Goal: Information Seeking & Learning: Compare options

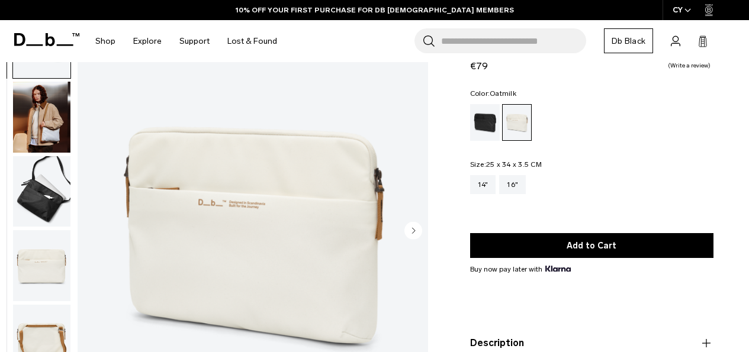
scroll to position [68, 0]
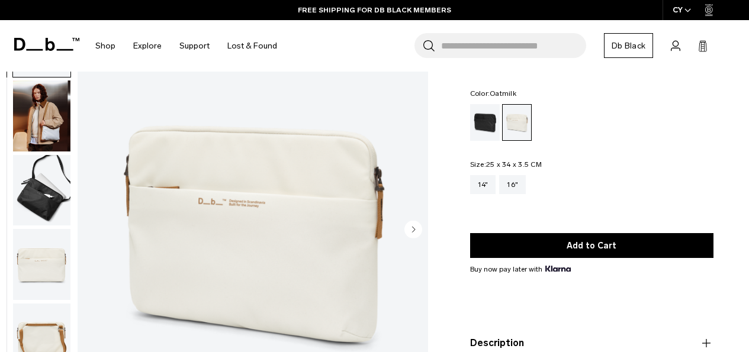
click at [418, 225] on circle "Next slide" at bounding box center [413, 229] width 18 height 18
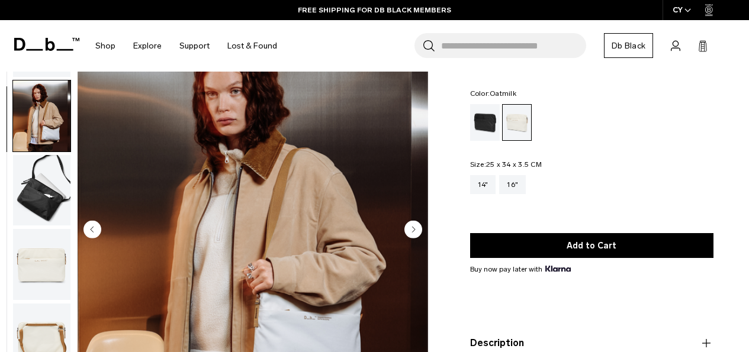
click at [418, 225] on circle "Next slide" at bounding box center [413, 229] width 18 height 18
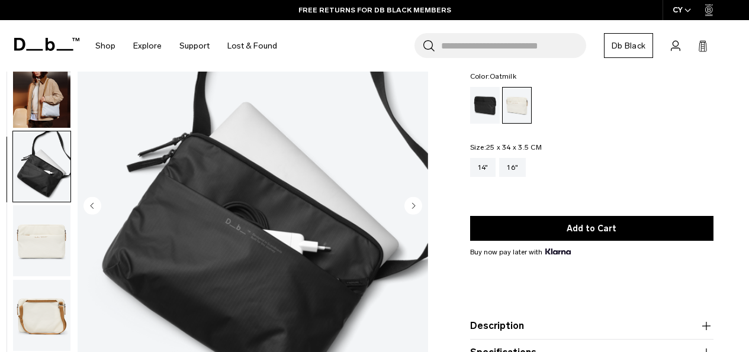
scroll to position [90, 0]
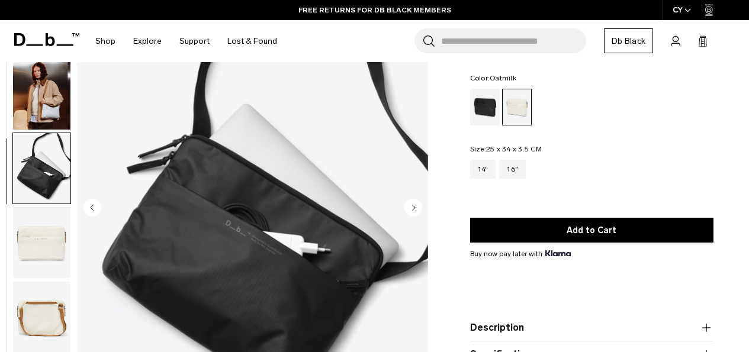
click at [414, 207] on icon "Next slide" at bounding box center [413, 207] width 3 height 5
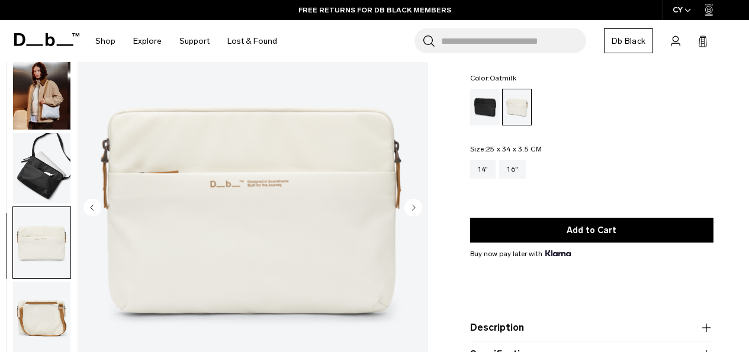
click at [414, 207] on icon "Next slide" at bounding box center [413, 207] width 3 height 5
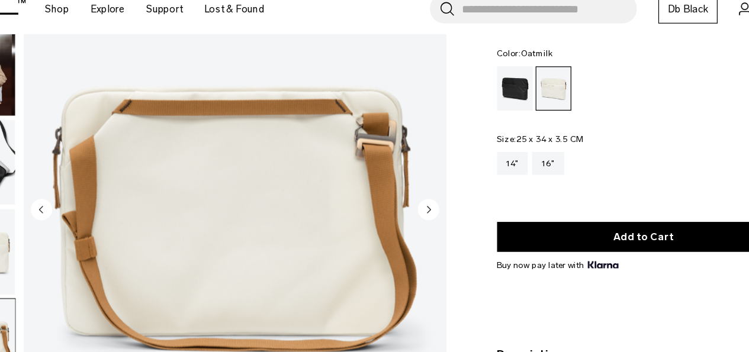
click at [414, 206] on circle "Next slide" at bounding box center [413, 207] width 18 height 18
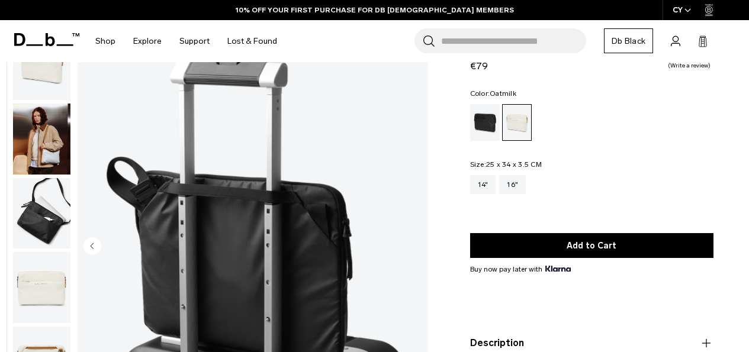
scroll to position [0, 0]
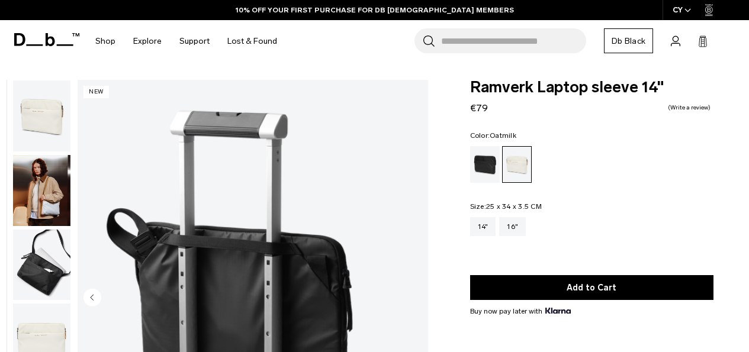
click at [42, 196] on img "button" at bounding box center [41, 190] width 57 height 71
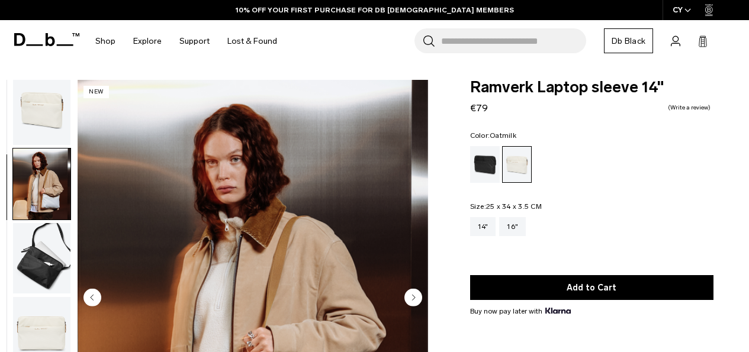
click at [47, 123] on img "button" at bounding box center [41, 109] width 57 height 71
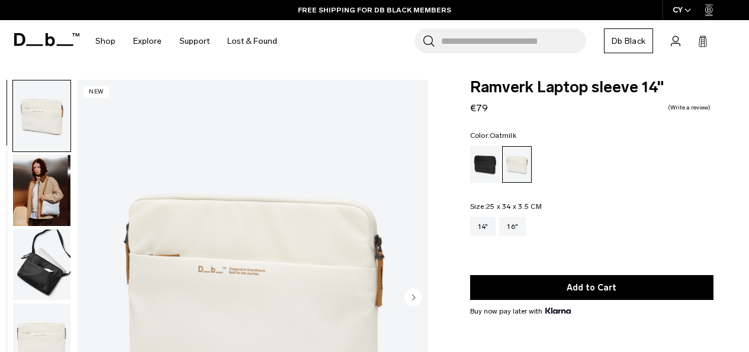
click at [63, 37] on icon at bounding box center [46, 39] width 65 height 13
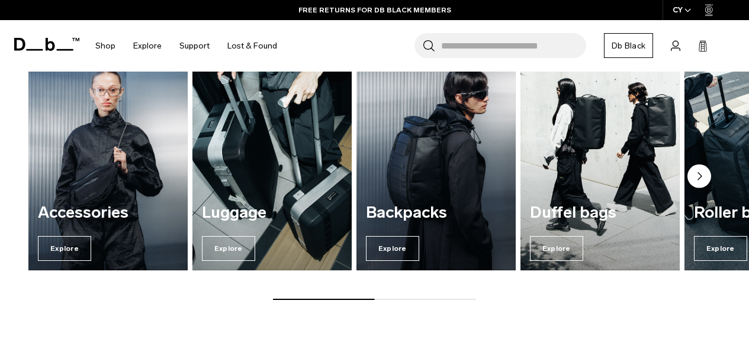
scroll to position [1205, 0]
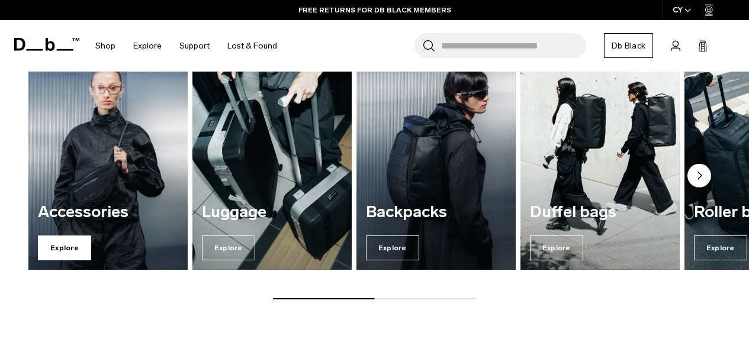
click at [76, 250] on span "Explore" at bounding box center [64, 248] width 53 height 25
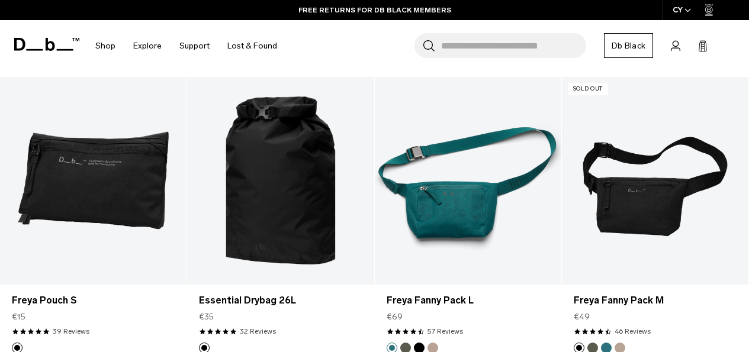
scroll to position [2898, 0]
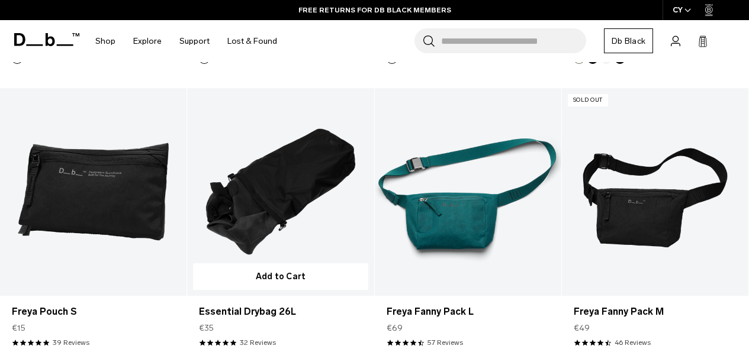
click at [294, 186] on link "Essential Drybag 26L" at bounding box center [280, 191] width 186 height 207
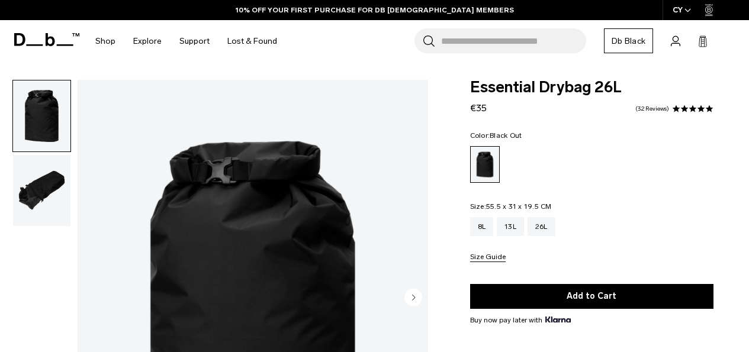
click at [46, 191] on img "button" at bounding box center [41, 190] width 57 height 71
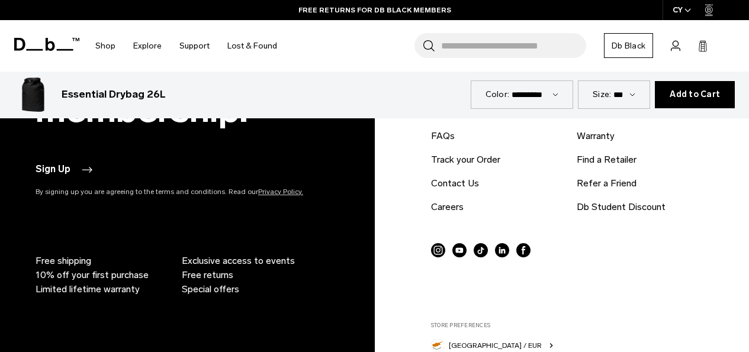
scroll to position [3379, 0]
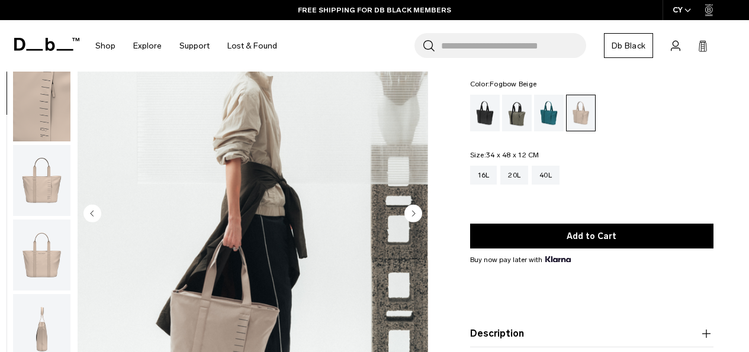
scroll to position [72, 0]
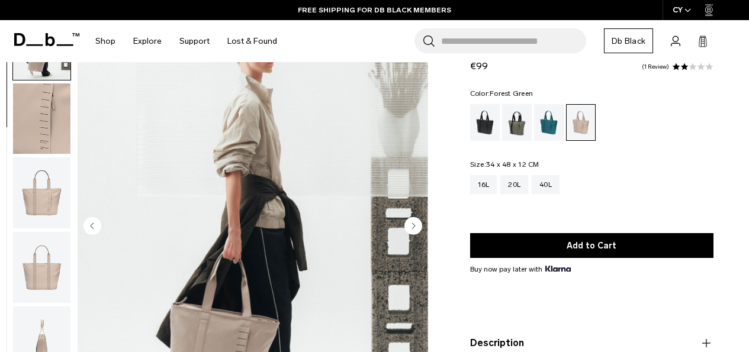
click at [517, 124] on div "Forest Green" at bounding box center [517, 122] width 30 height 37
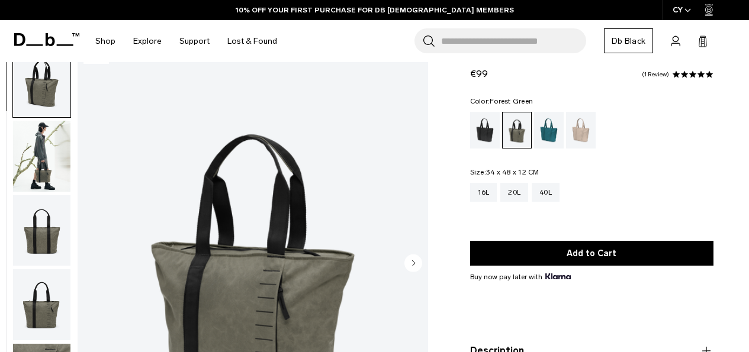
click at [50, 138] on img "button" at bounding box center [41, 156] width 57 height 71
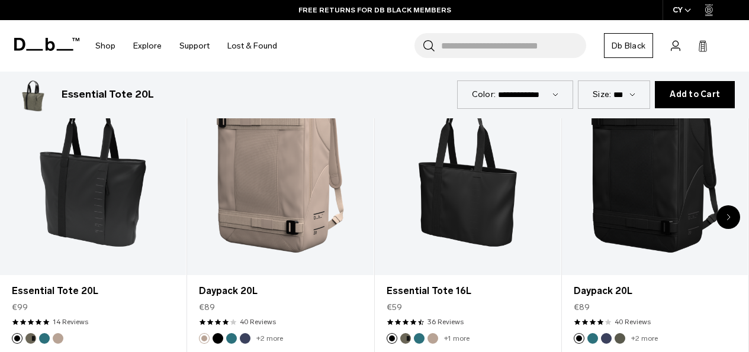
scroll to position [556, 0]
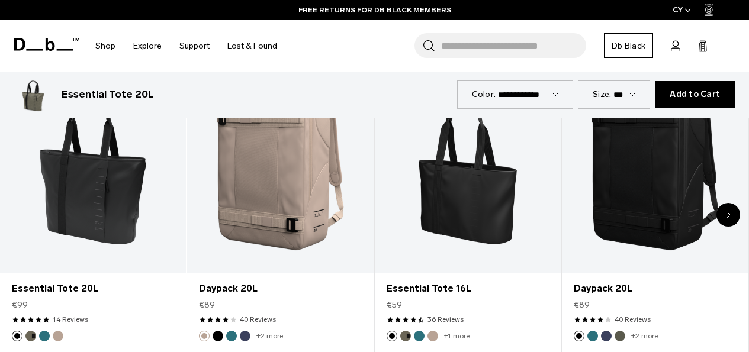
click at [735, 213] on div "Next slide" at bounding box center [728, 215] width 24 height 24
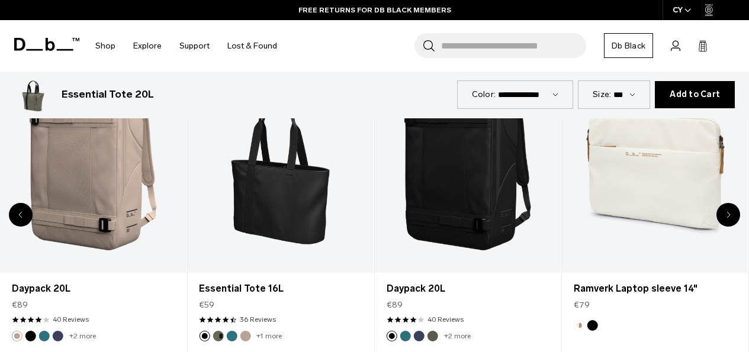
click at [735, 213] on div "Next slide" at bounding box center [728, 215] width 24 height 24
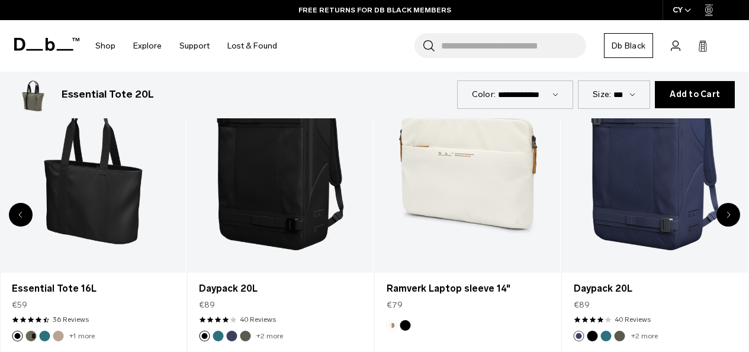
click at [735, 213] on div "Next slide" at bounding box center [728, 215] width 24 height 24
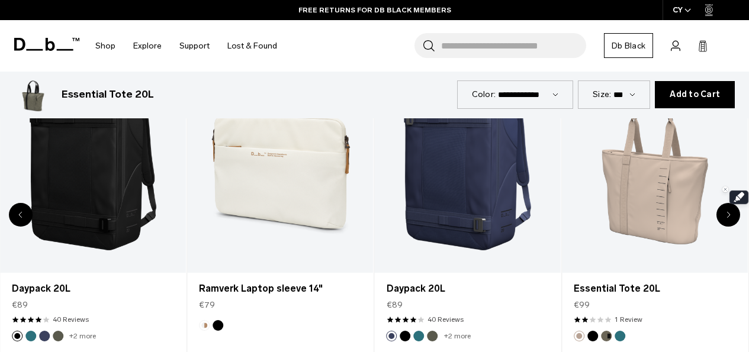
click at [735, 213] on div "Next slide" at bounding box center [728, 215] width 24 height 24
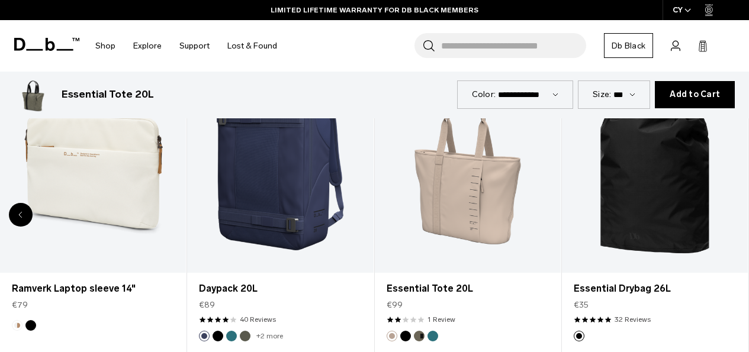
click at [735, 213] on div "8 / 8" at bounding box center [655, 169] width 186 height 207
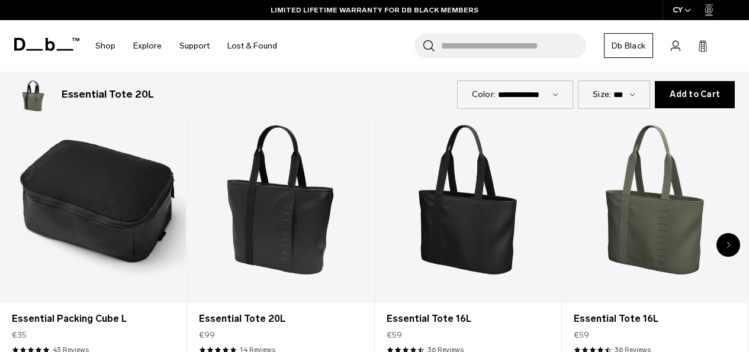
scroll to position [1369, 0]
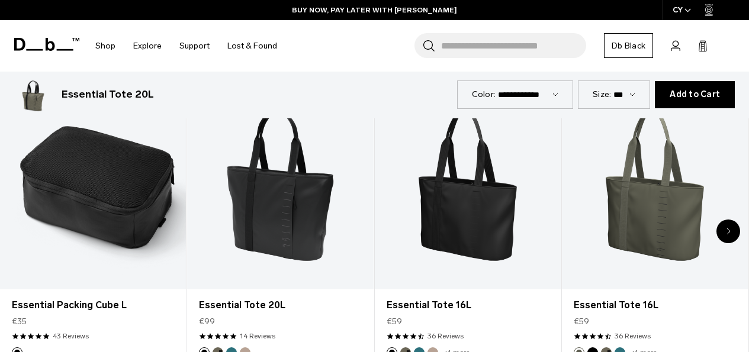
click at [729, 220] on div "Next slide" at bounding box center [728, 232] width 24 height 24
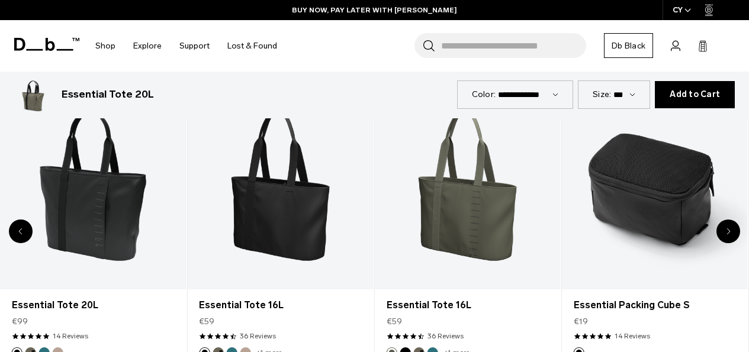
click at [729, 220] on div "Next slide" at bounding box center [728, 232] width 24 height 24
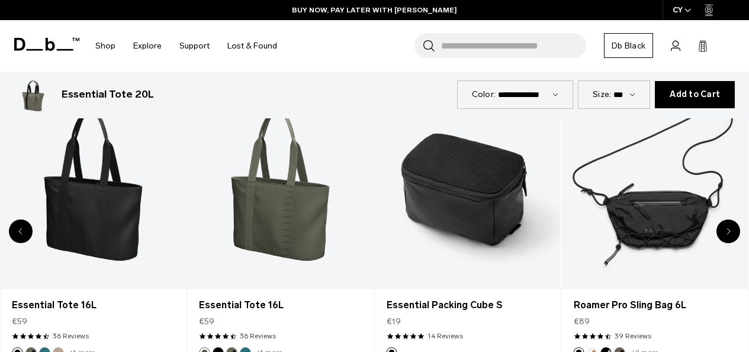
click at [729, 220] on div "Next slide" at bounding box center [728, 232] width 24 height 24
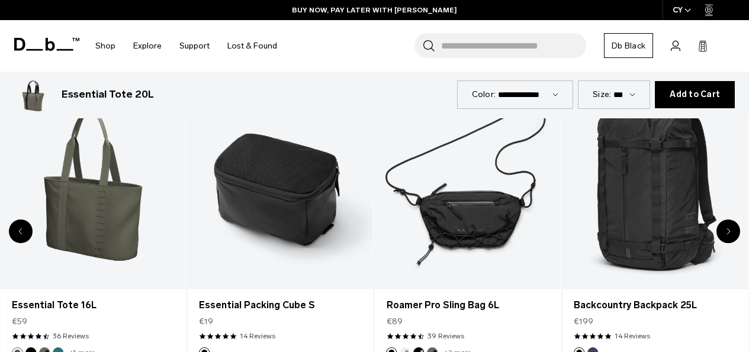
click at [729, 220] on div "Next slide" at bounding box center [728, 232] width 24 height 24
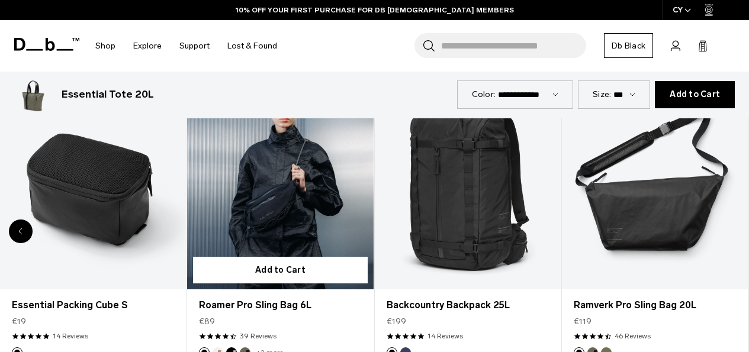
click at [285, 215] on link "Roamer Pro Sling Bag 6L" at bounding box center [280, 186] width 186 height 207
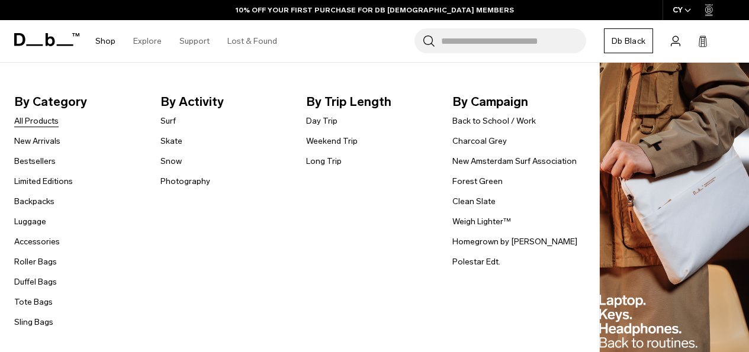
click at [43, 119] on link "All Products" at bounding box center [36, 121] width 44 height 12
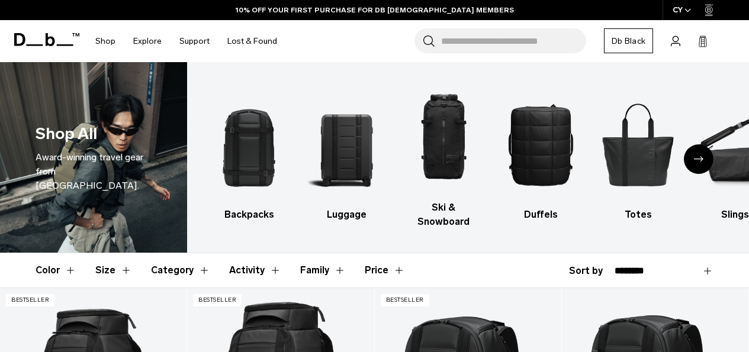
select select "**********"
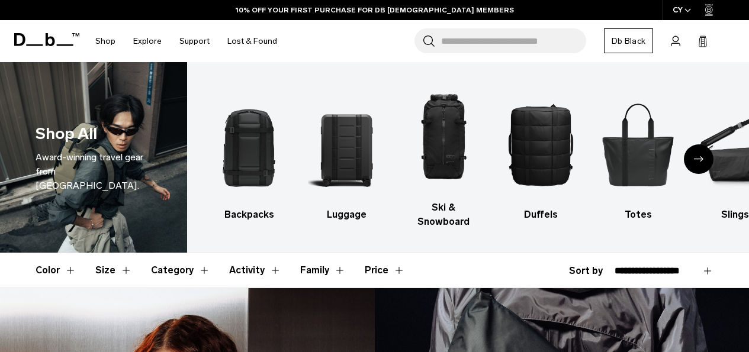
click at [615, 266] on select "**********" at bounding box center [664, 271] width 99 height 11
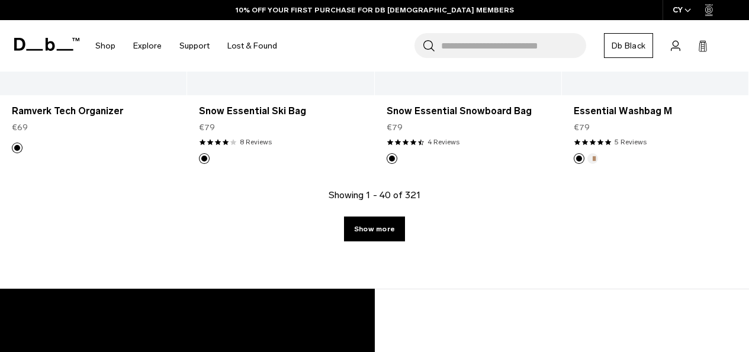
scroll to position [3105, 0]
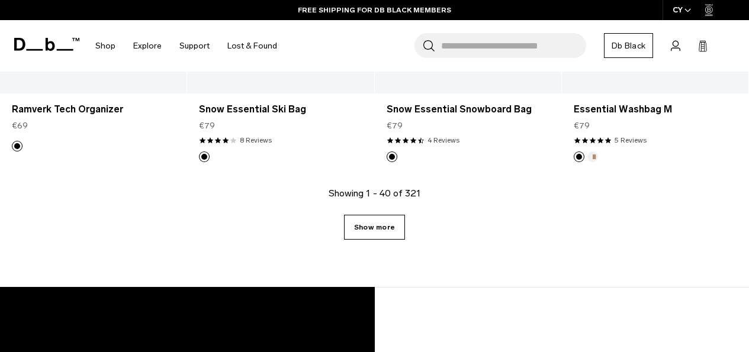
click at [387, 215] on link "Show more" at bounding box center [374, 227] width 61 height 25
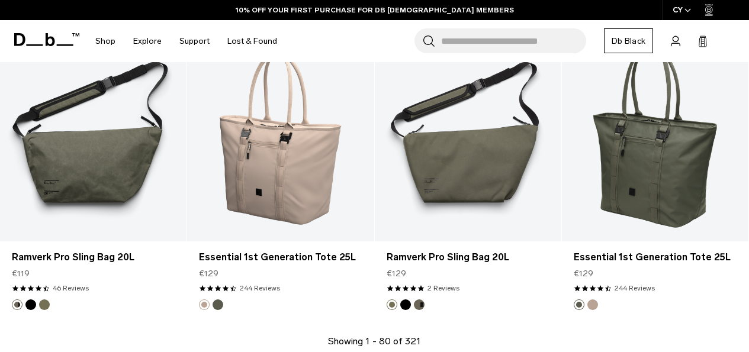
scroll to position [6094, 0]
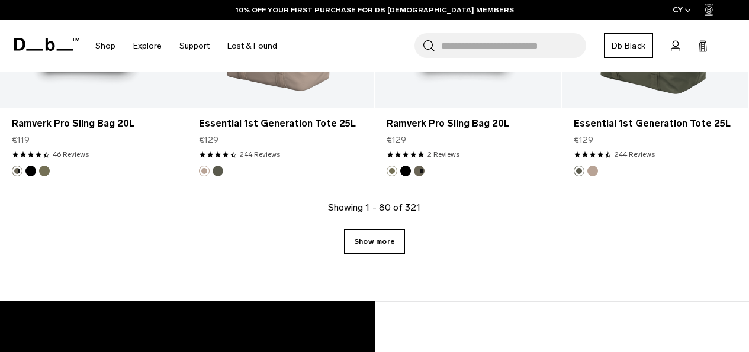
click at [385, 238] on link "Show more" at bounding box center [374, 241] width 61 height 25
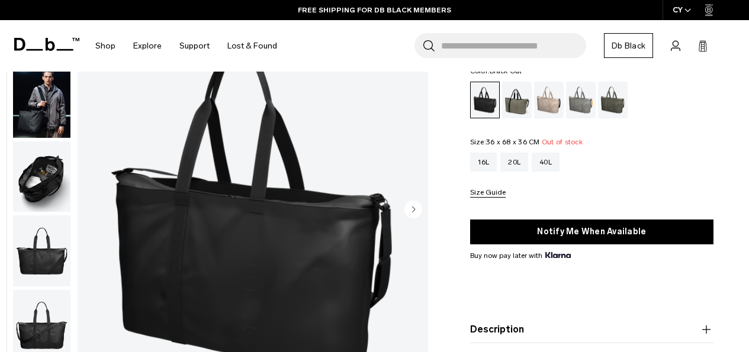
scroll to position [91, 0]
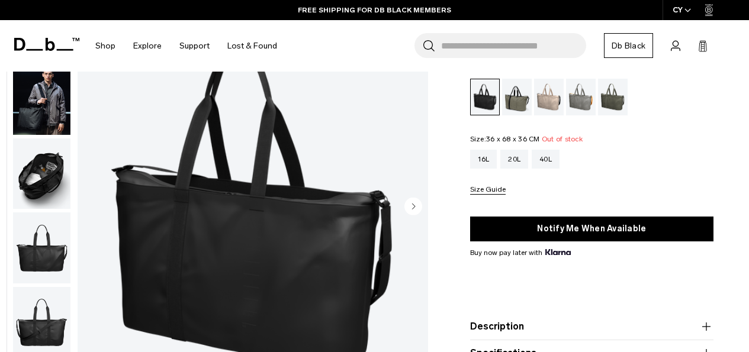
click at [41, 175] on img "button" at bounding box center [41, 174] width 57 height 71
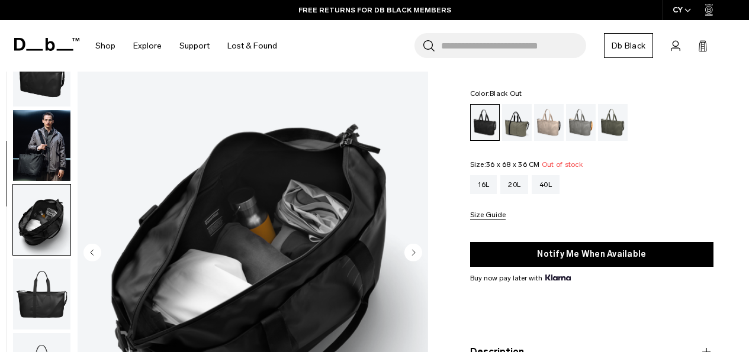
scroll to position [41, 0]
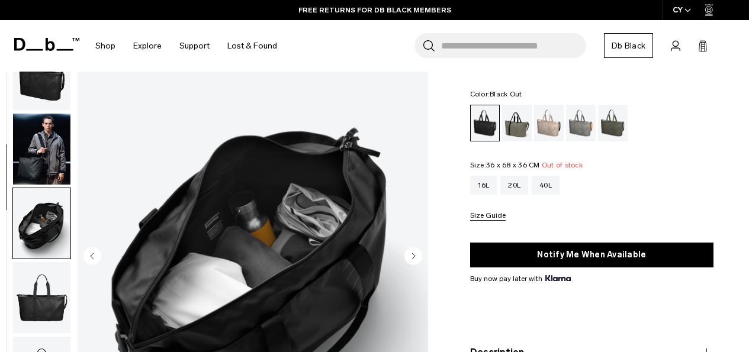
click at [40, 140] on img "button" at bounding box center [41, 149] width 57 height 71
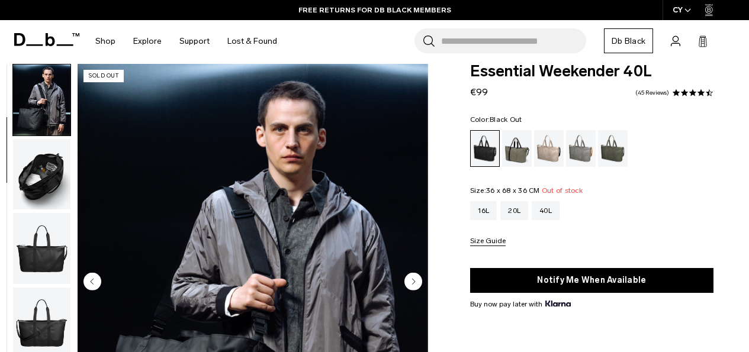
scroll to position [15, 0]
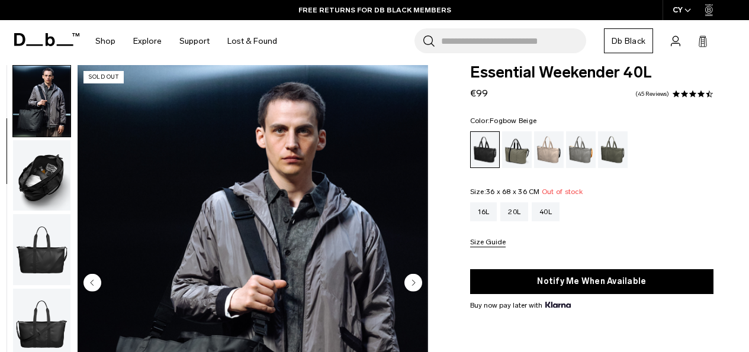
click at [555, 153] on div "Fogbow Beige" at bounding box center [549, 149] width 30 height 37
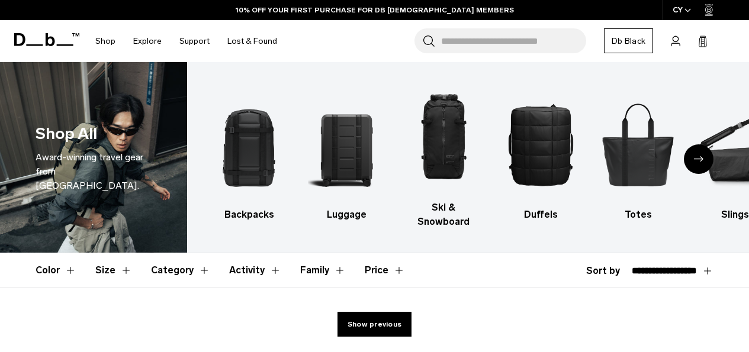
select select "**********"
click at [673, 266] on select "**********" at bounding box center [664, 271] width 99 height 11
click at [615, 266] on select "**********" at bounding box center [664, 271] width 99 height 11
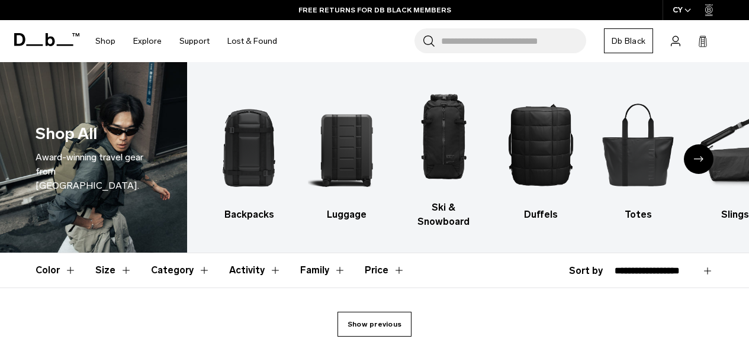
click at [387, 312] on link "Show previous" at bounding box center [374, 324] width 74 height 25
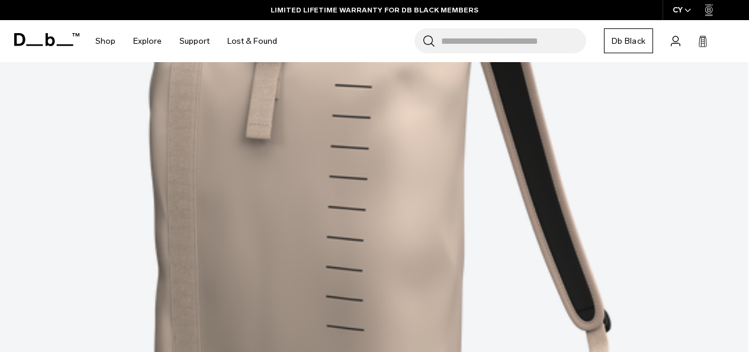
scroll to position [6082, 0]
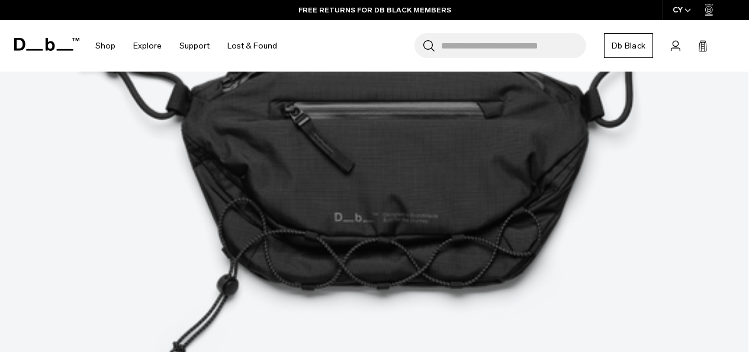
scroll to position [9004, 0]
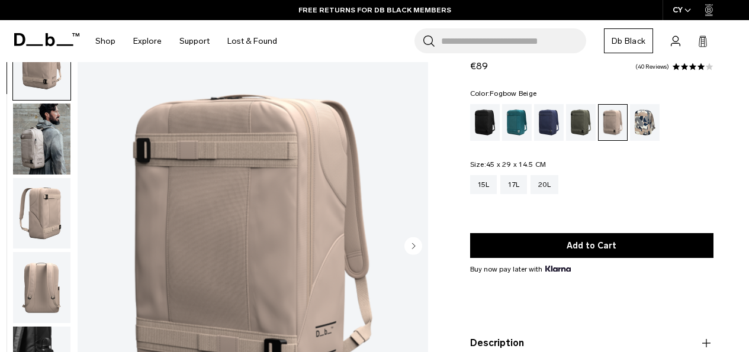
scroll to position [49, 0]
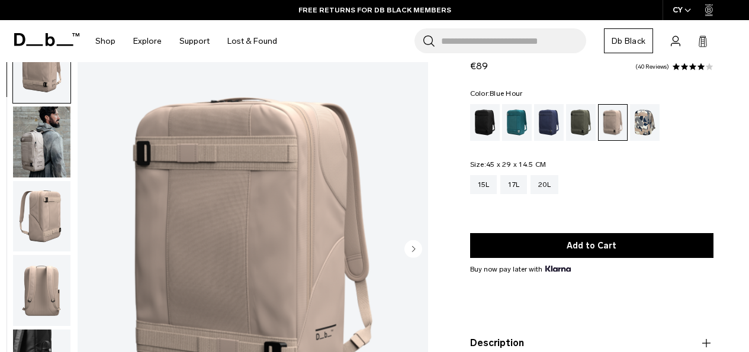
click at [555, 120] on div "Blue Hour" at bounding box center [549, 122] width 30 height 37
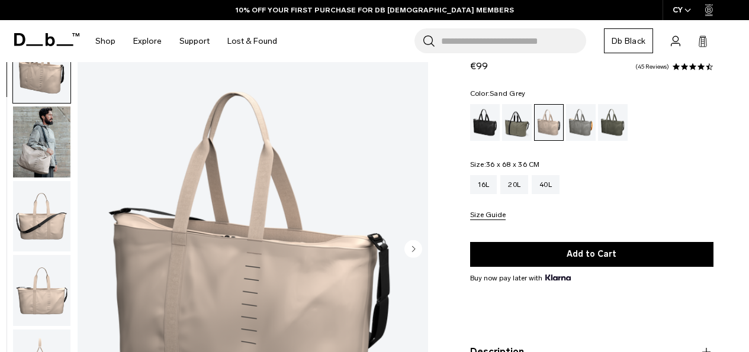
click at [582, 130] on div "Sand Grey" at bounding box center [581, 122] width 30 height 37
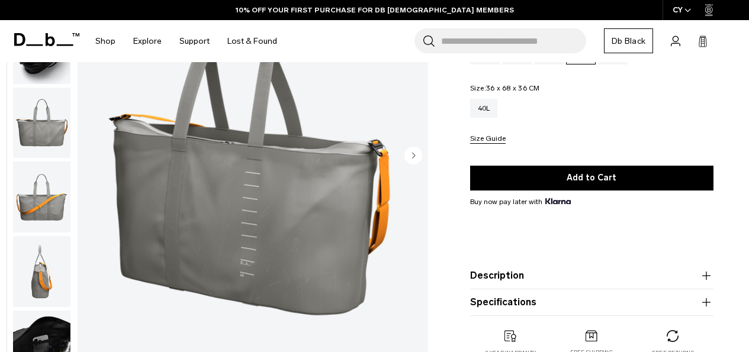
click at [40, 276] on img "button" at bounding box center [41, 271] width 57 height 71
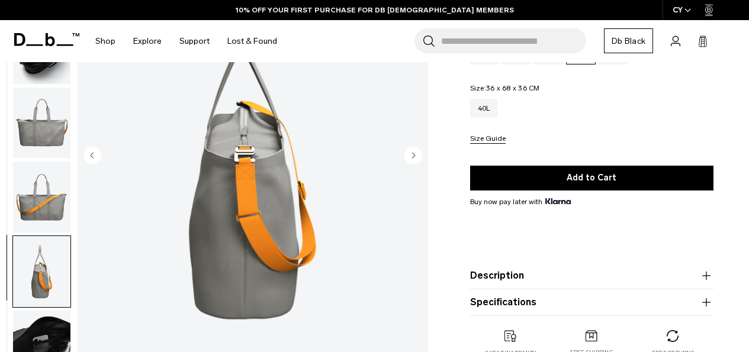
scroll to position [7, 0]
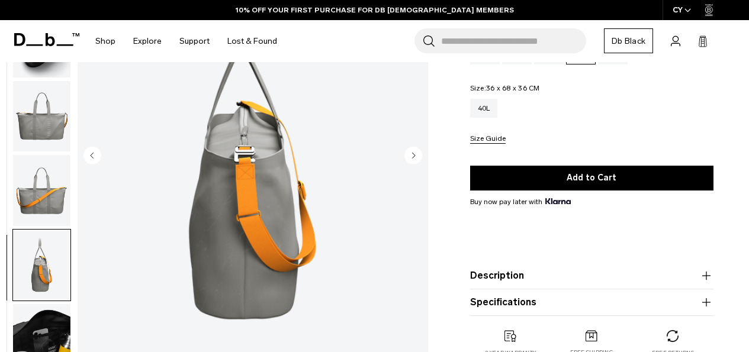
click at [36, 197] on img "button" at bounding box center [41, 190] width 57 height 71
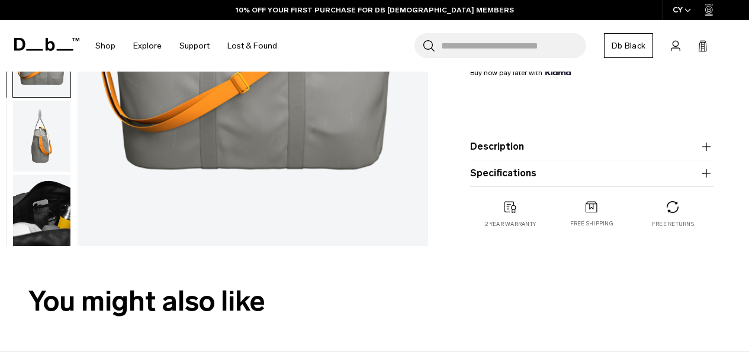
scroll to position [282, 0]
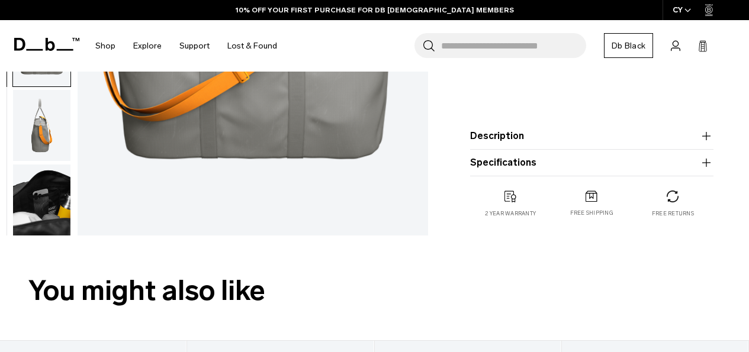
click at [39, 208] on img "button" at bounding box center [41, 200] width 57 height 71
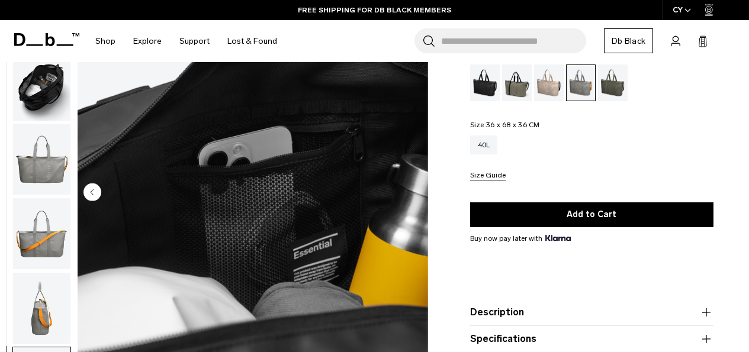
scroll to position [0, 0]
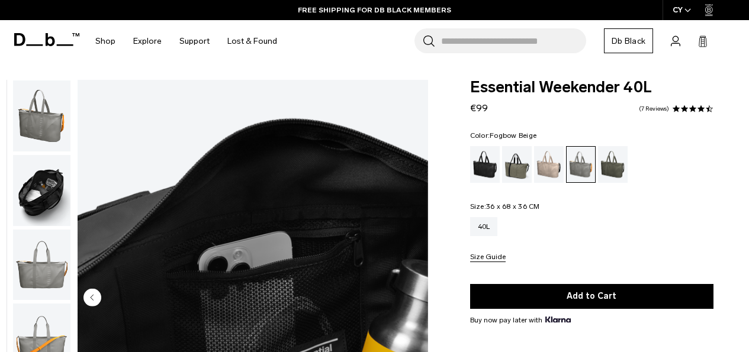
click at [550, 169] on div "Fogbow Beige" at bounding box center [549, 164] width 30 height 37
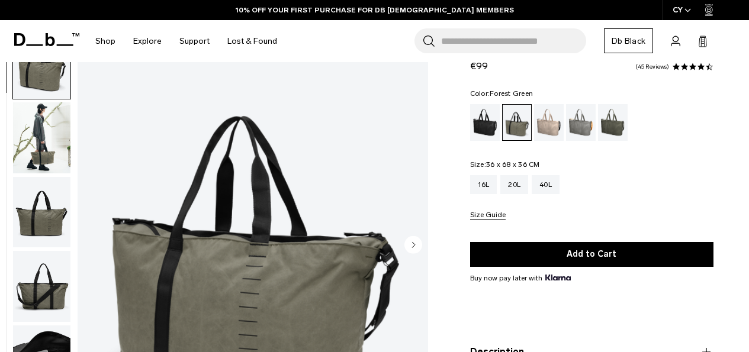
scroll to position [52, 0]
click at [546, 131] on div "Fogbow Beige" at bounding box center [549, 122] width 30 height 37
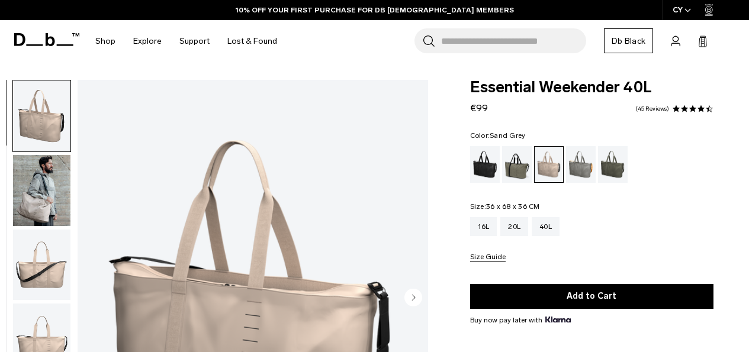
click at [583, 161] on div "Sand Grey" at bounding box center [581, 164] width 30 height 37
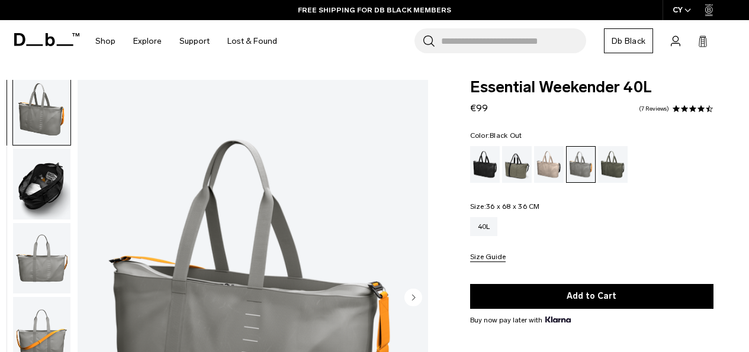
click at [486, 172] on div "Black Out" at bounding box center [485, 164] width 30 height 37
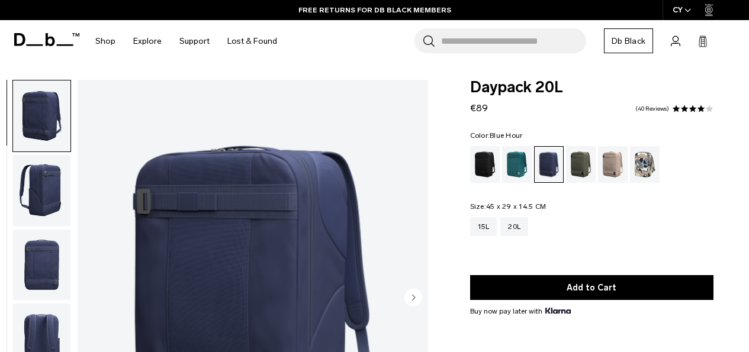
drag, startPoint x: 529, startPoint y: 137, endPoint x: 465, endPoint y: 85, distance: 81.6
click at [465, 85] on div "Daypack 20L €89 4.1 star rating 40 Reviews Color: Blue Hour Out of stock Size: …" at bounding box center [592, 285] width 314 height 411
copy form "Daypack 20L €89 4.1 star rating 40 Reviews Color: Blue Hour"
click at [610, 163] on div "Fogbow Beige" at bounding box center [613, 164] width 30 height 37
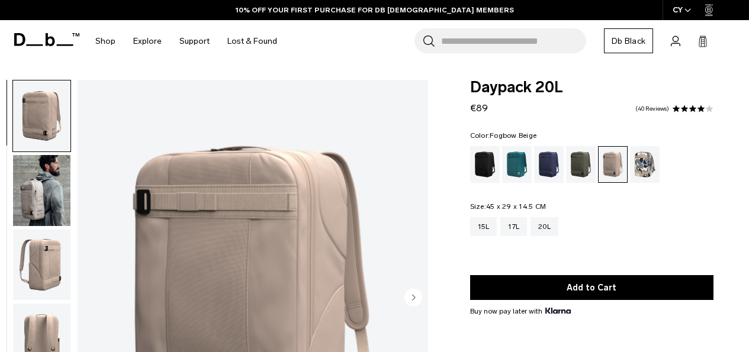
click at [491, 133] on fieldset "Color: Fogbow Beige Out of stock" at bounding box center [591, 157] width 243 height 51
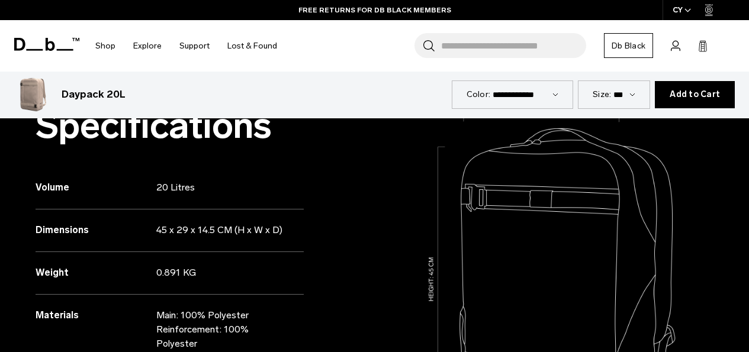
scroll to position [935, 0]
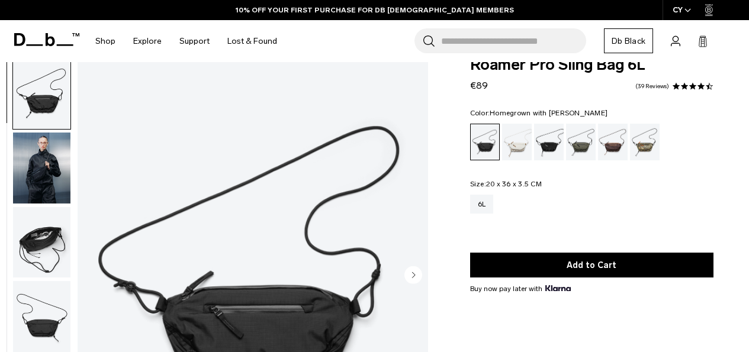
click at [619, 140] on div "Homegrown with Lu" at bounding box center [613, 142] width 30 height 37
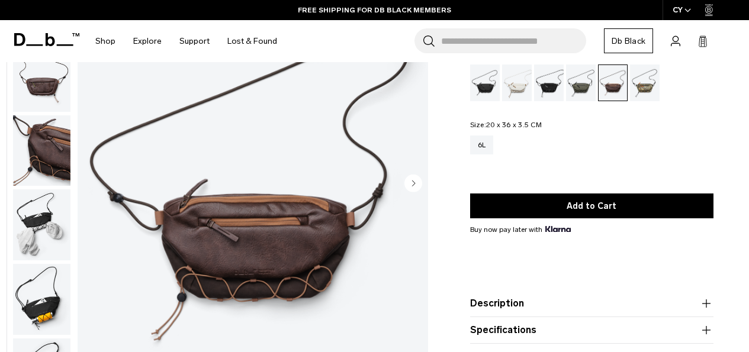
click at [515, 81] on div "Oatmilk" at bounding box center [517, 83] width 30 height 37
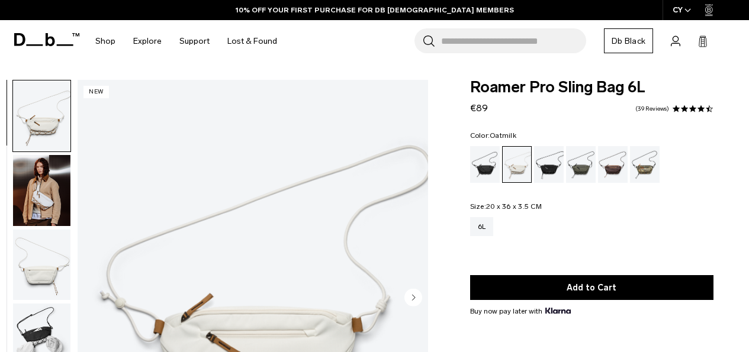
click at [59, 201] on img "button" at bounding box center [41, 190] width 57 height 71
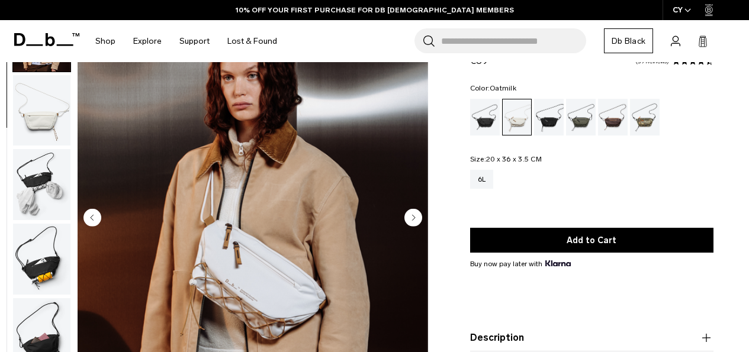
scroll to position [81, 0]
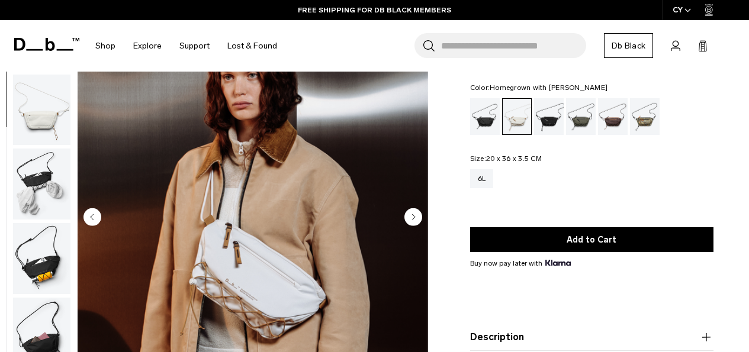
click at [613, 121] on div "Homegrown with Lu" at bounding box center [613, 116] width 30 height 37
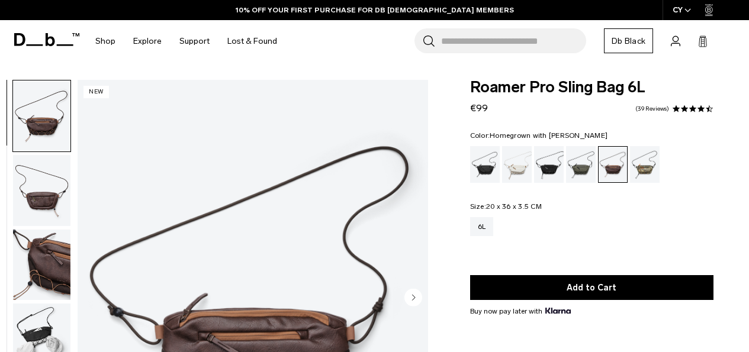
scroll to position [78, 0]
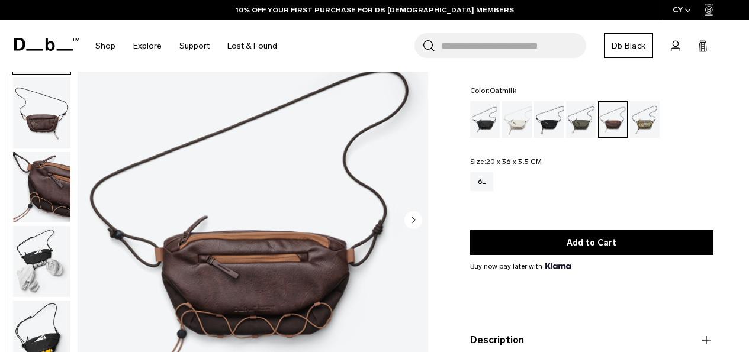
click at [515, 127] on div "Oatmilk" at bounding box center [517, 119] width 30 height 37
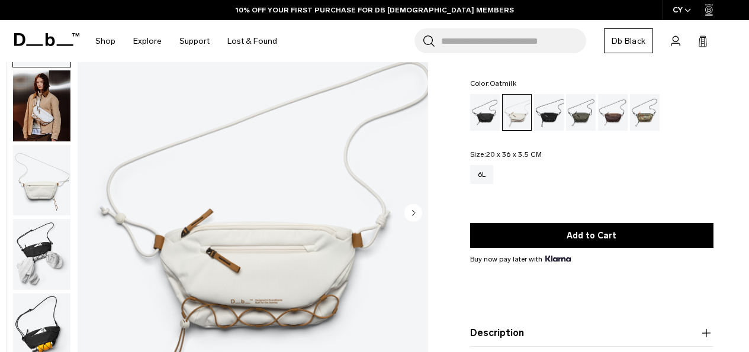
click at [630, 112] on div "Db x Beyond Medals" at bounding box center [645, 112] width 30 height 37
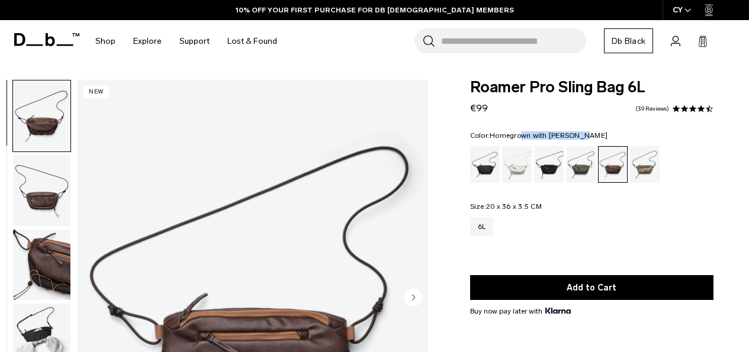
drag, startPoint x: 546, startPoint y: 138, endPoint x: 491, endPoint y: 136, distance: 55.1
click at [491, 136] on fieldset "Color: Homegrown with [PERSON_NAME] Out of stock" at bounding box center [591, 157] width 243 height 51
copy span "Homegrown with [PERSON_NAME]"
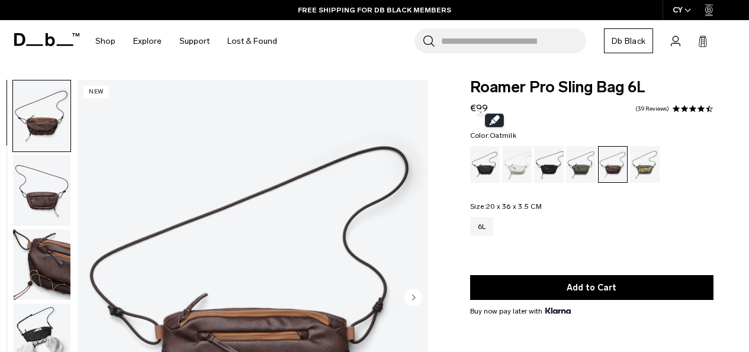
click at [515, 165] on div "Oatmilk" at bounding box center [517, 164] width 30 height 37
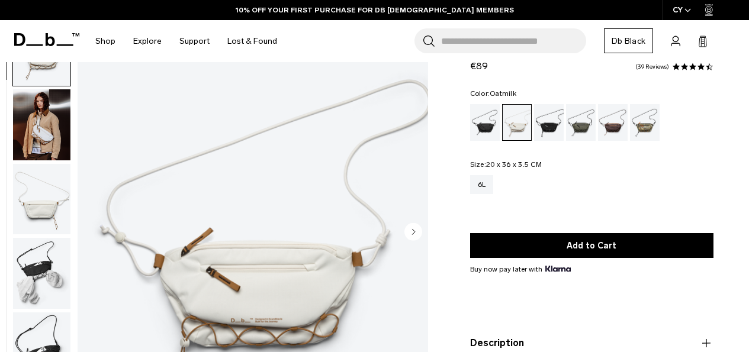
click at [506, 91] on span "Oatmilk" at bounding box center [503, 93] width 27 height 8
copy span "Oatmilk"
